Goal: Information Seeking & Learning: Learn about a topic

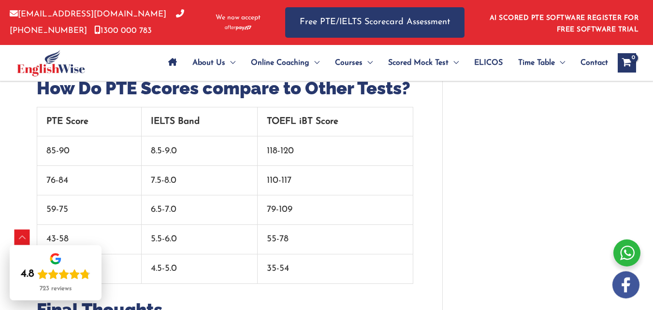
scroll to position [2880, 0]
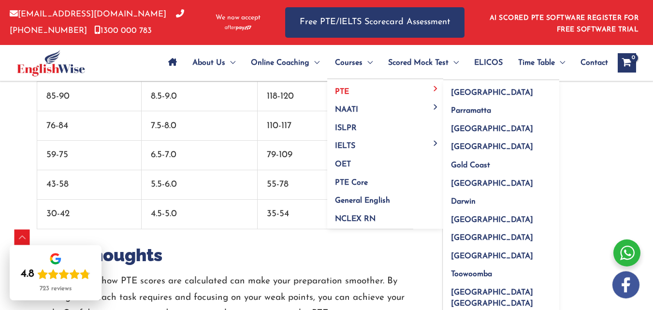
click at [353, 87] on link "PTE" at bounding box center [385, 88] width 116 height 18
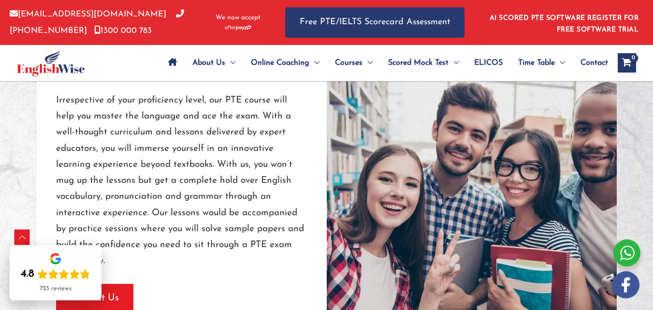
scroll to position [855, 0]
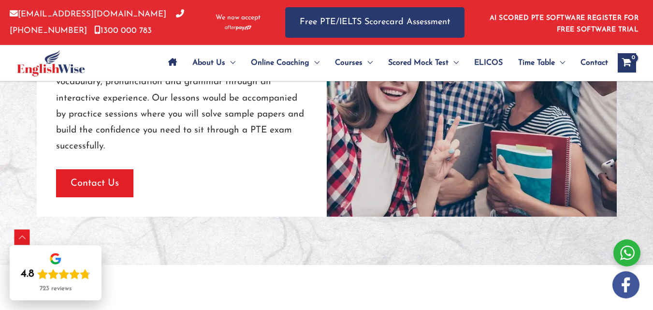
drag, startPoint x: 659, startPoint y: 15, endPoint x: 660, endPoint y: 70, distance: 55.1
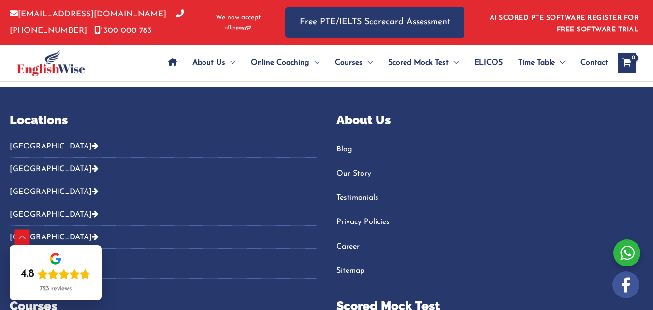
scroll to position [4097, 0]
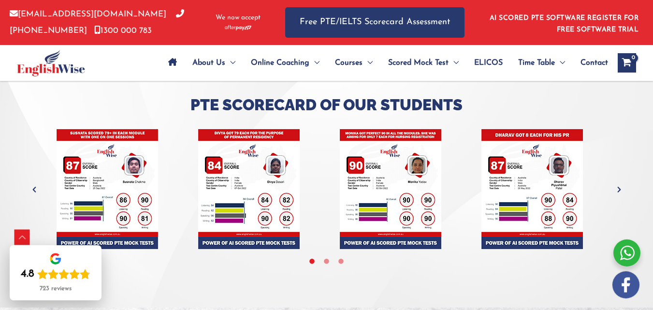
scroll to position [2698, 0]
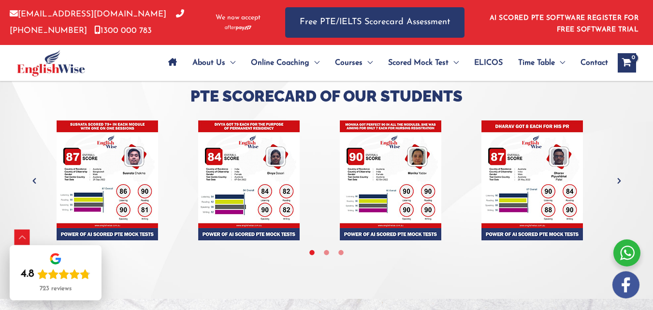
click at [399, 6] on p "Free PTE/IELTS Scorecard Assessment" at bounding box center [374, 19] width 179 height 38
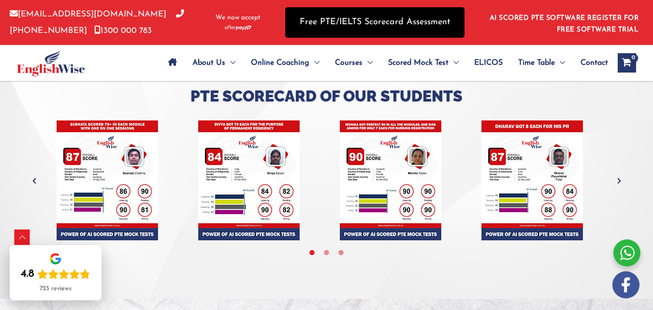
click at [382, 15] on link "Free PTE/IELTS Scorecard Assessment" at bounding box center [374, 22] width 179 height 30
